Goal: Information Seeking & Learning: Learn about a topic

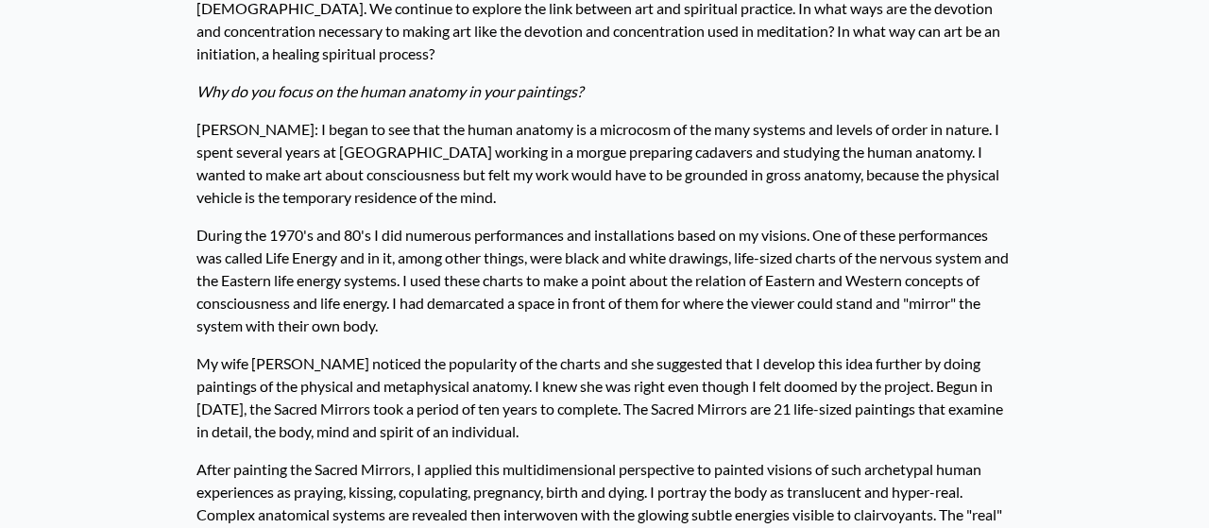
scroll to position [898, 0]
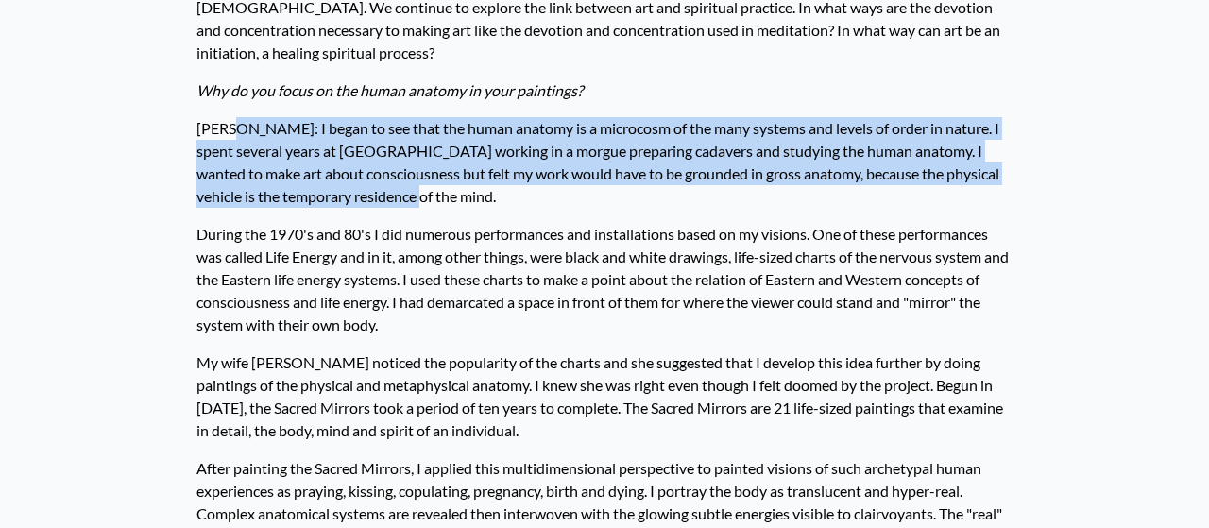
drag, startPoint x: 230, startPoint y: 126, endPoint x: 502, endPoint y: 200, distance: 282.1
click at [502, 200] on p "Alex: I began to see that the human anatomy is a microcosm of the many systems …" at bounding box center [604, 163] width 816 height 106
copy p "I began to see that the human anatomy is a microcosm of the many systems and le…"
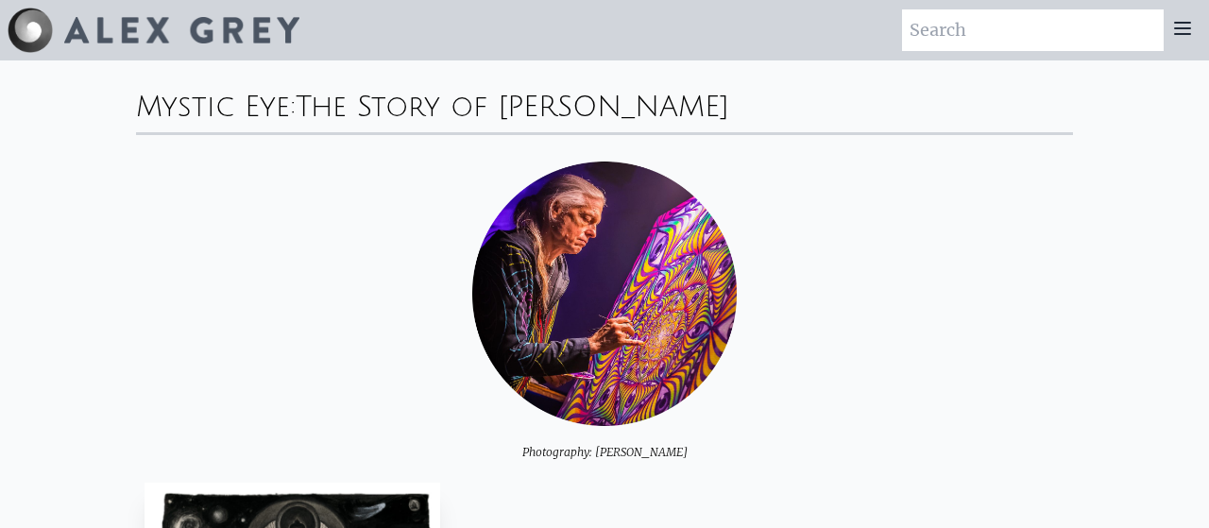
click at [1183, 31] on icon at bounding box center [1182, 28] width 23 height 23
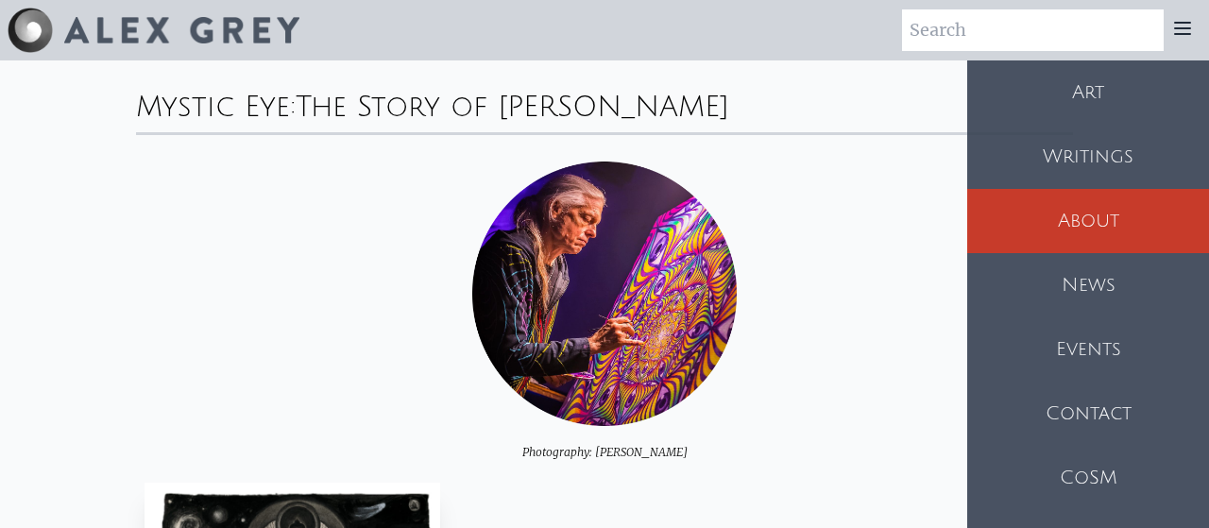
click at [1083, 105] on div "Art" at bounding box center [1088, 92] width 242 height 64
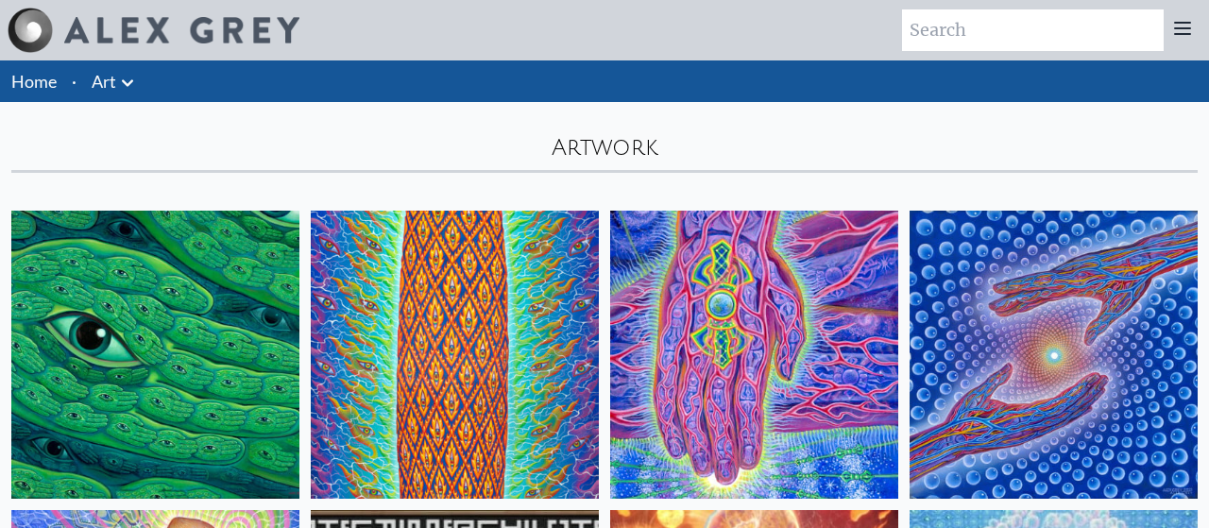
scroll to position [417, 0]
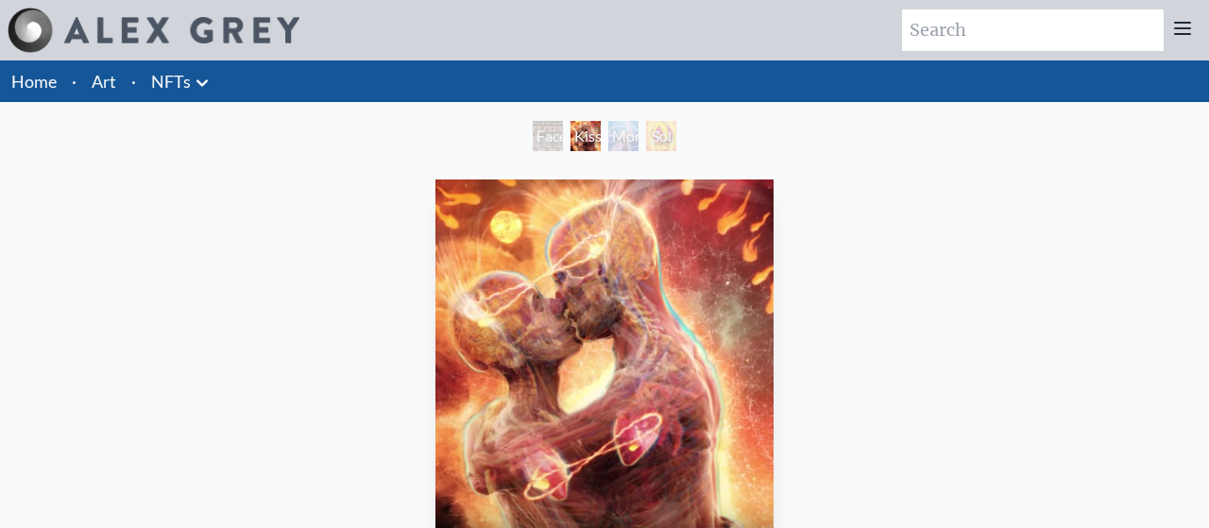
click at [101, 85] on link "Art" at bounding box center [104, 81] width 25 height 26
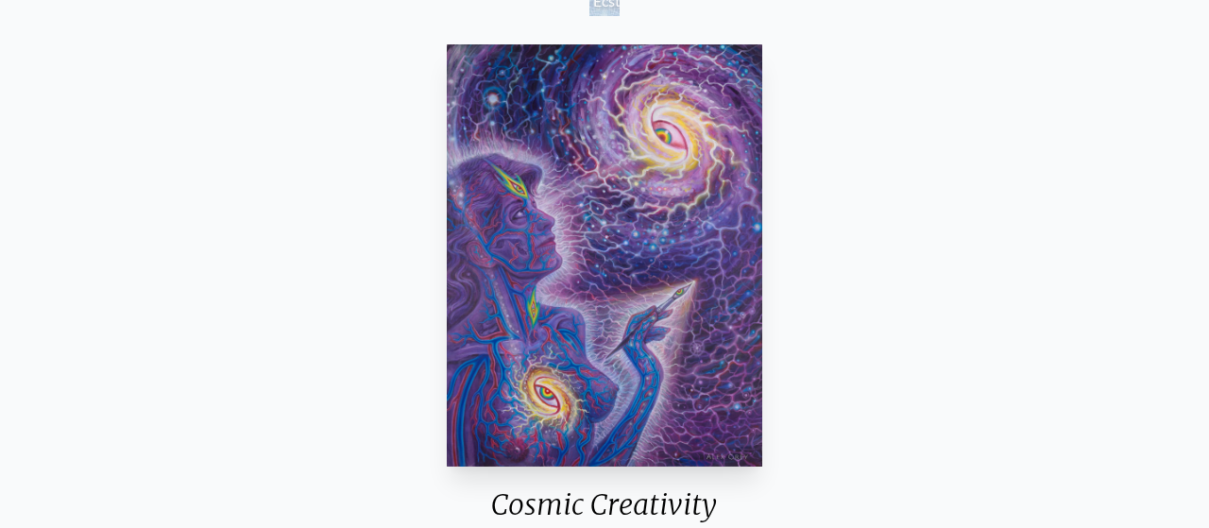
scroll to position [170, 0]
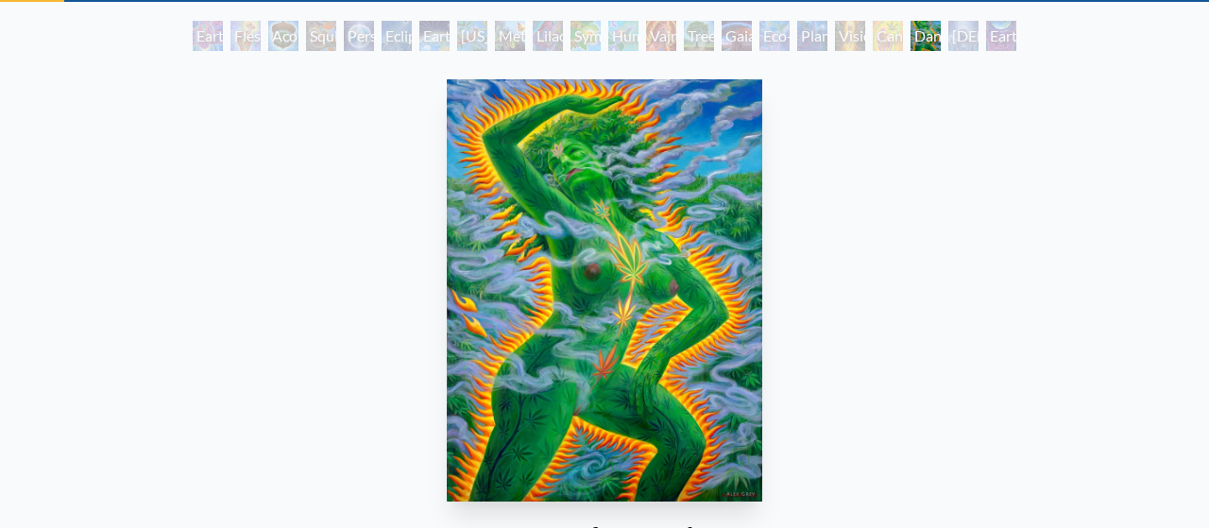
scroll to position [64, 0]
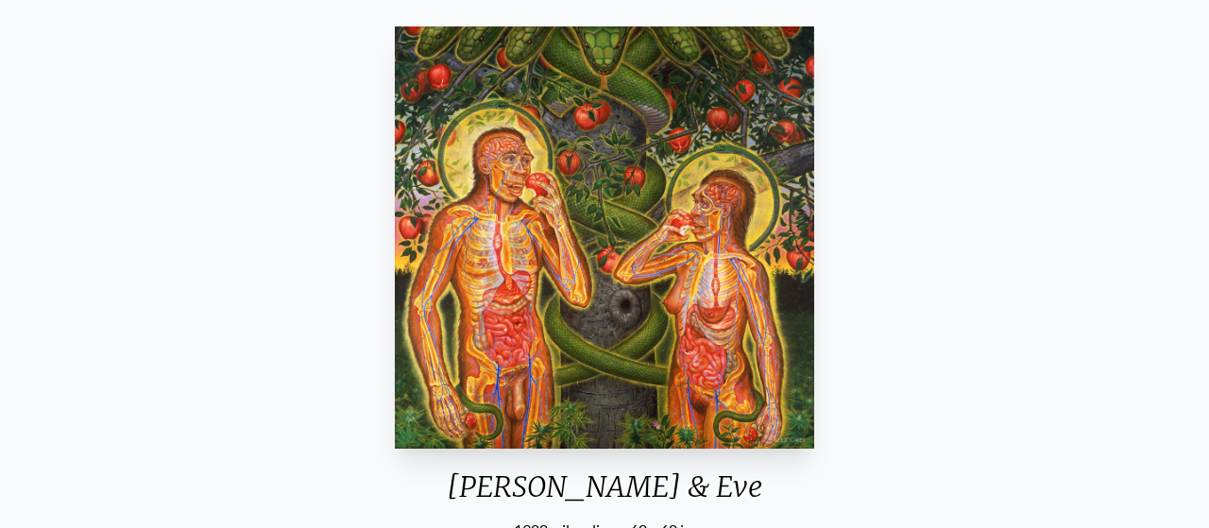
scroll to position [183, 0]
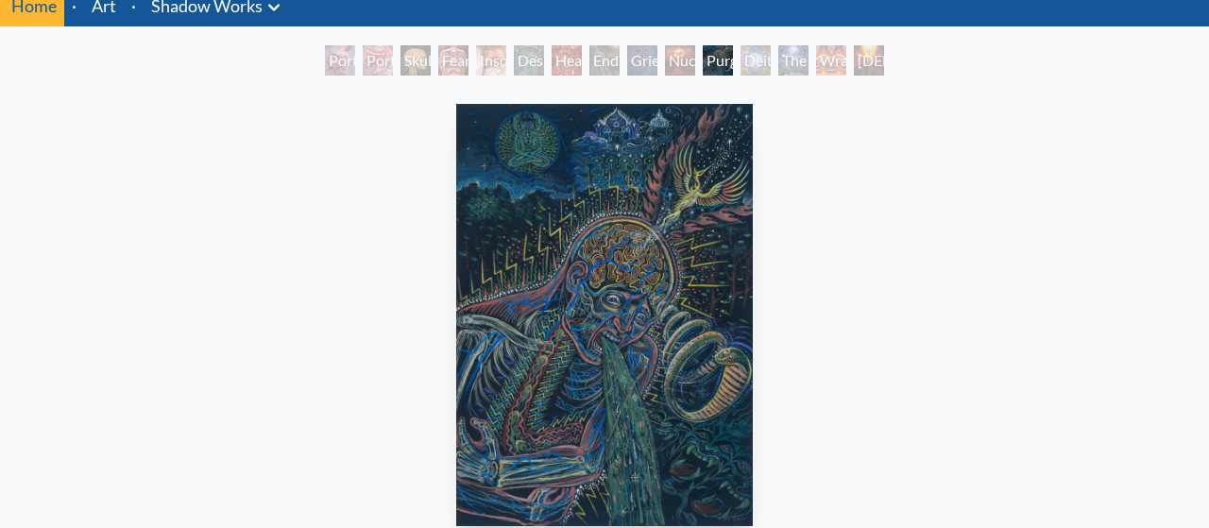
scroll to position [75, 0]
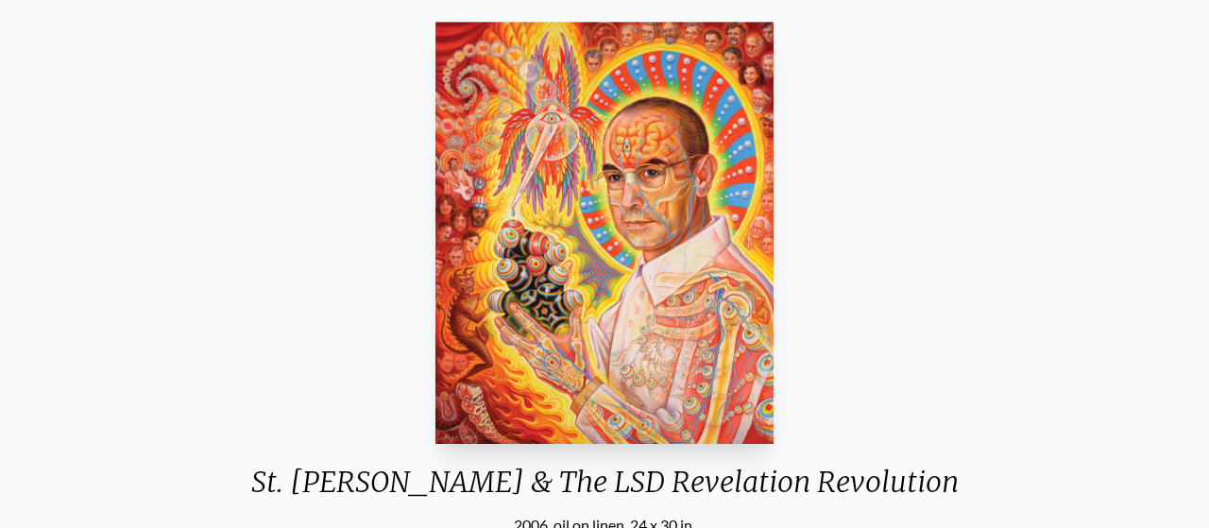
scroll to position [151, 0]
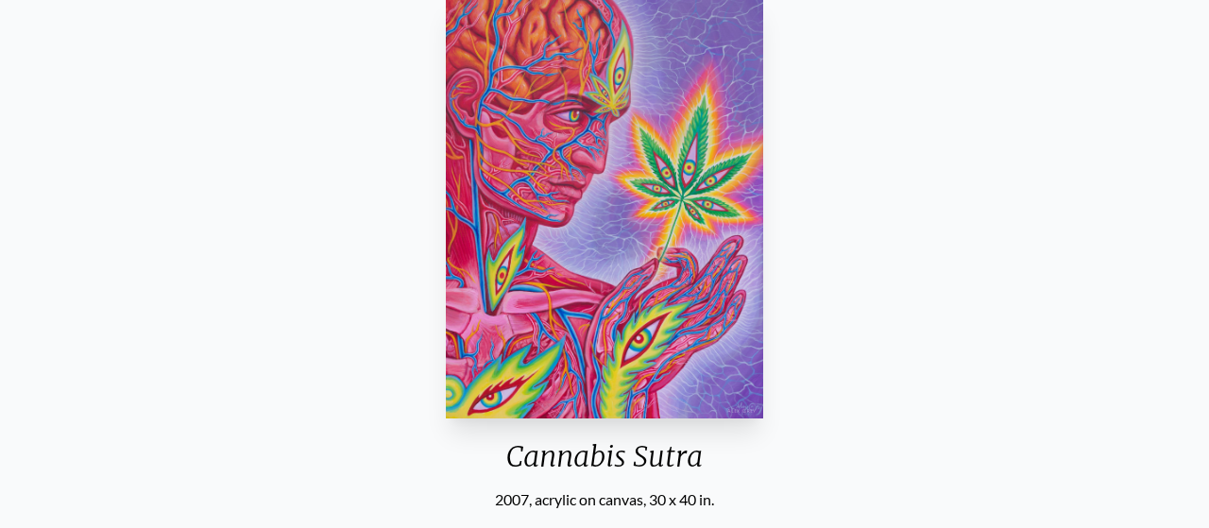
scroll to position [181, 0]
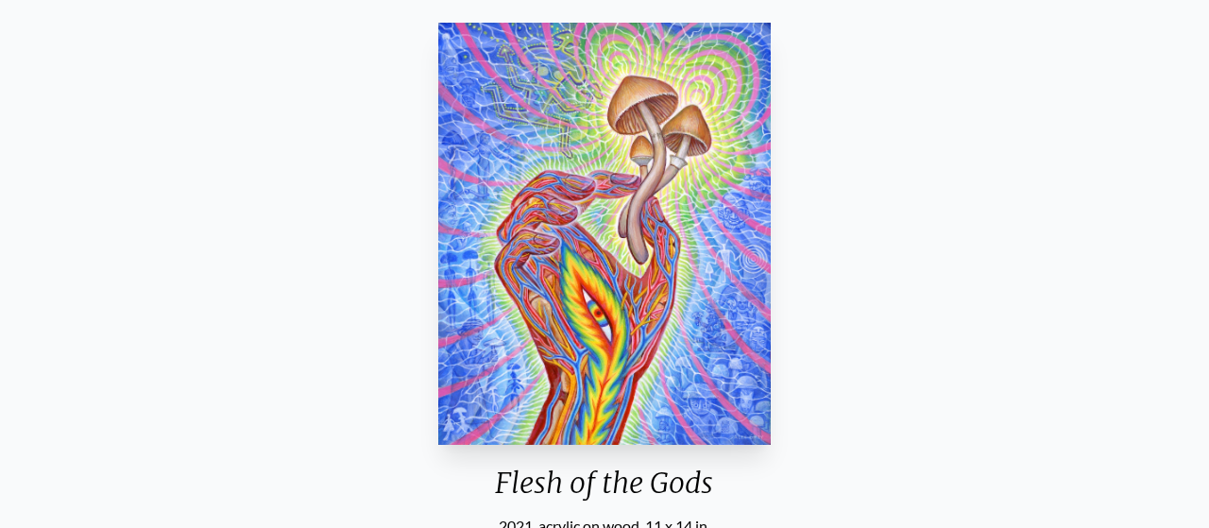
scroll to position [151, 0]
